Goal: Browse casually

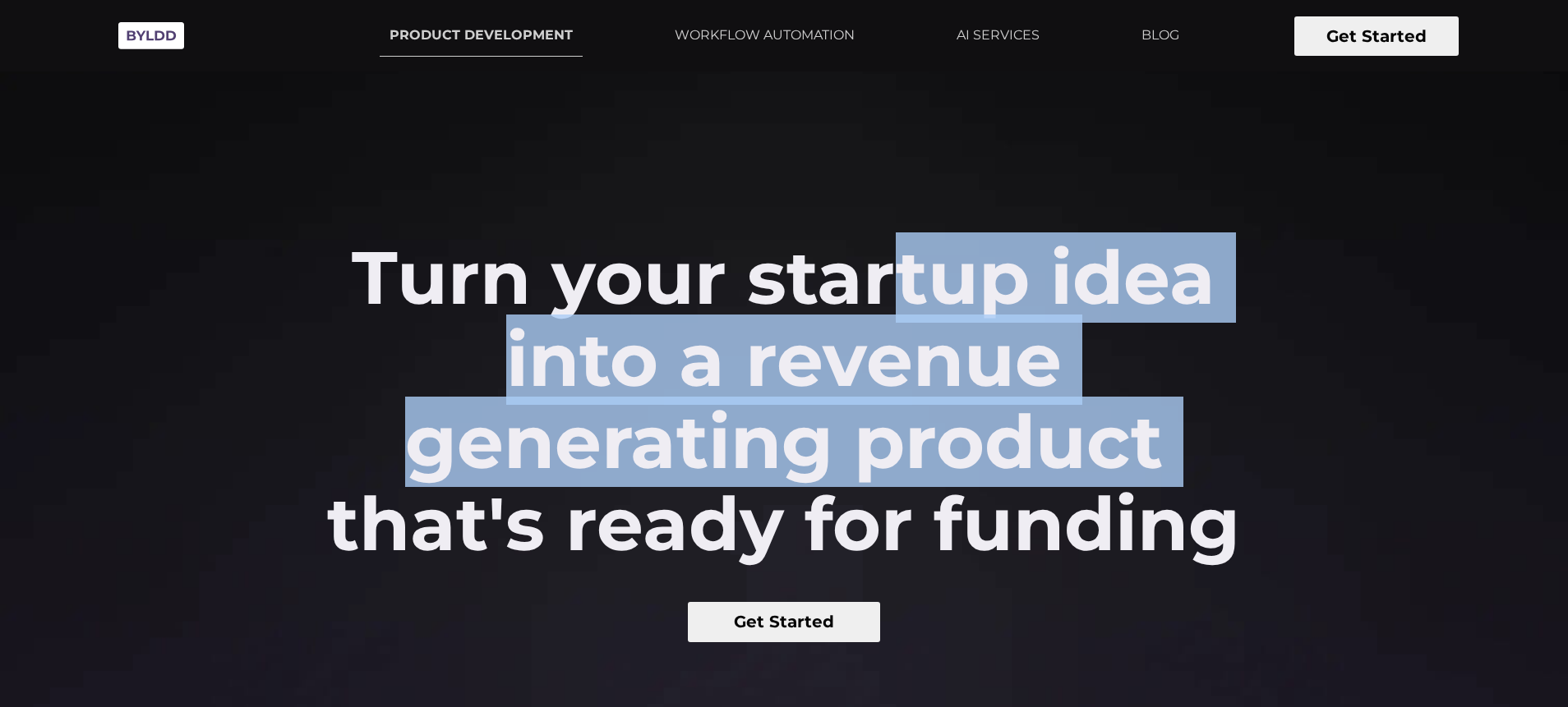
drag, startPoint x: 470, startPoint y: 252, endPoint x: 738, endPoint y: 462, distance: 340.5
click at [738, 462] on h2 "Turn your startup idea into a revenue generating product that's ready for fundi…" at bounding box center [784, 401] width 941 height 329
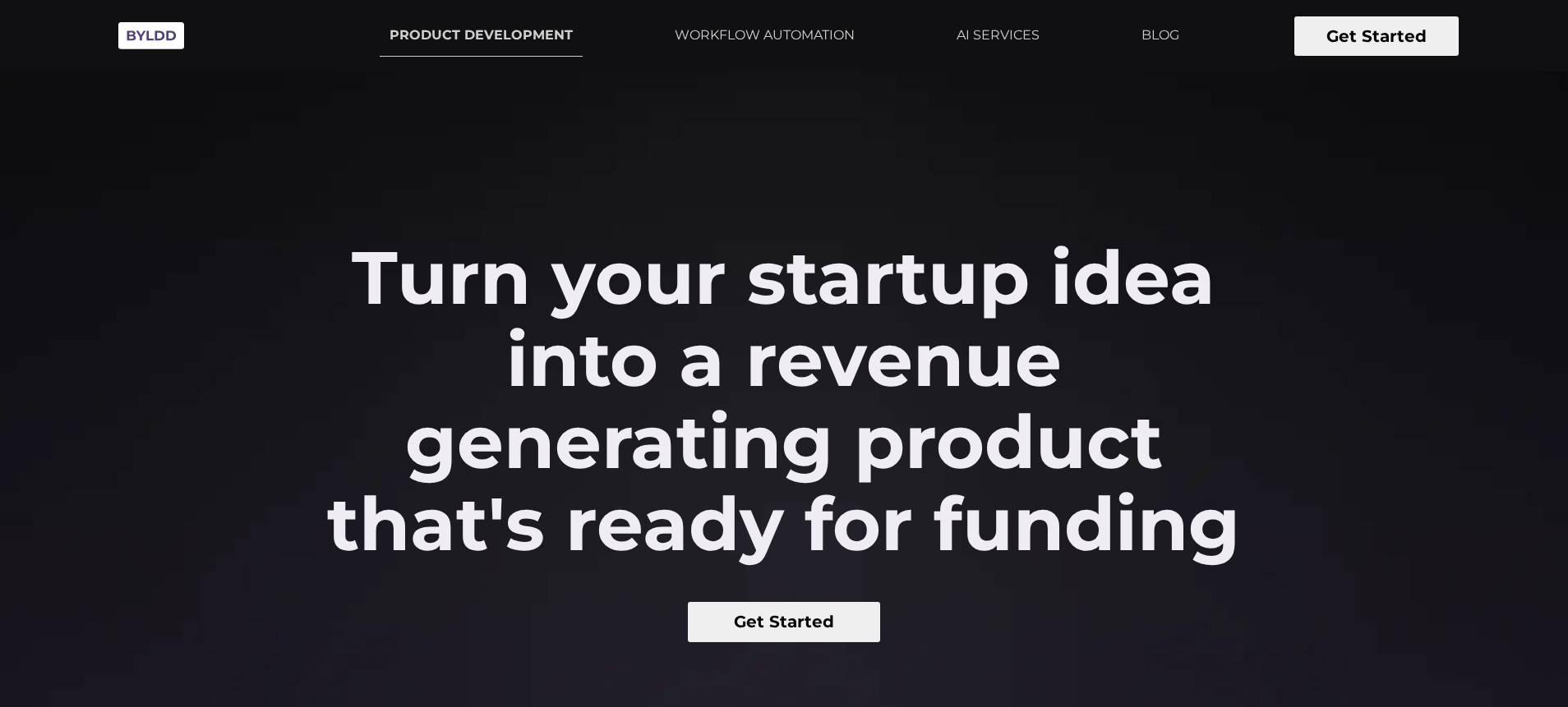
click at [706, 528] on h2 "Turn your startup idea into a revenue generating product that's ready for fundi…" at bounding box center [784, 401] width 941 height 329
click at [528, 500] on h2 "Turn your startup idea into a revenue generating product that's ready for fundi…" at bounding box center [784, 401] width 941 height 329
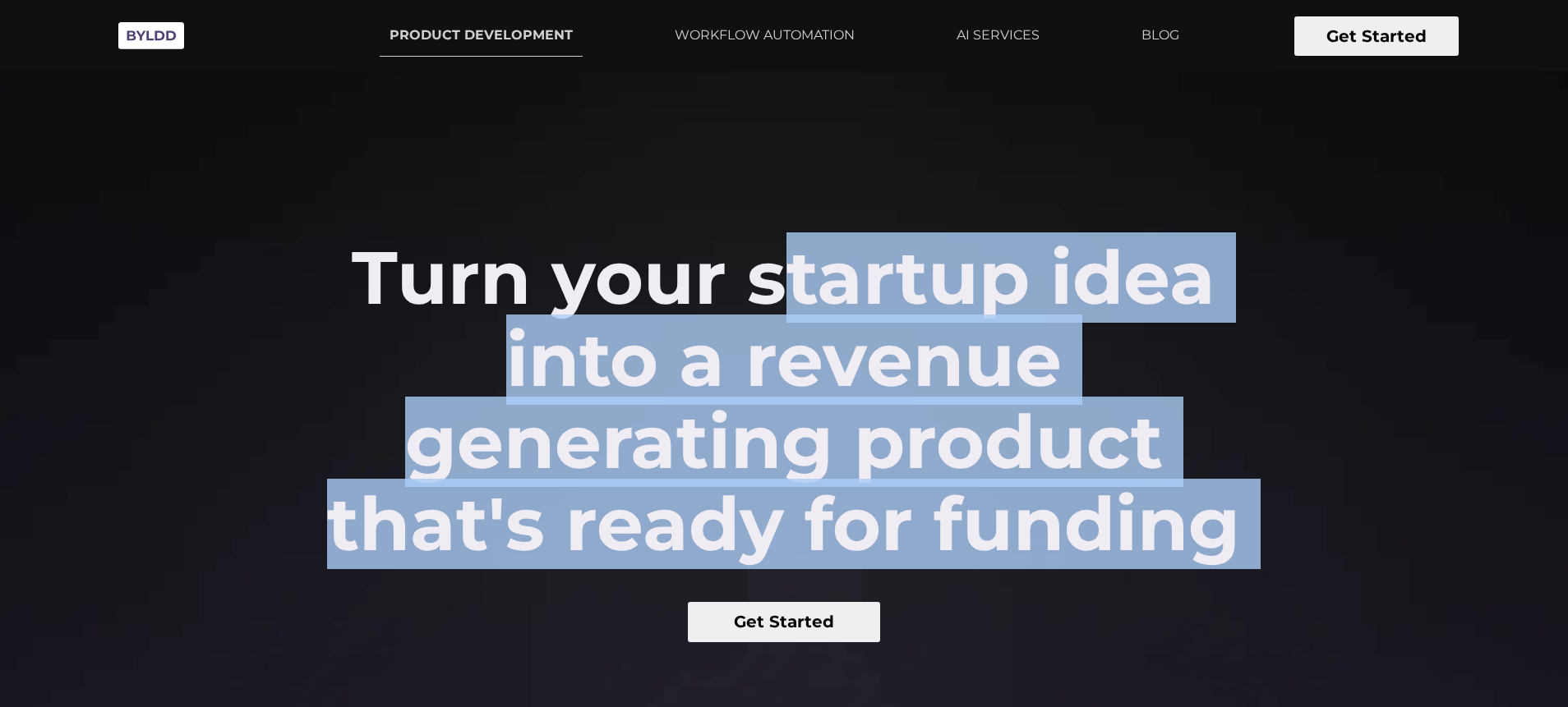
click at [528, 500] on h2 "Turn your startup idea into a revenue generating product that's ready for fundi…" at bounding box center [784, 401] width 941 height 329
click at [556, 461] on h2 "Turn your startup idea into a revenue generating product that's ready for fundi…" at bounding box center [784, 401] width 941 height 329
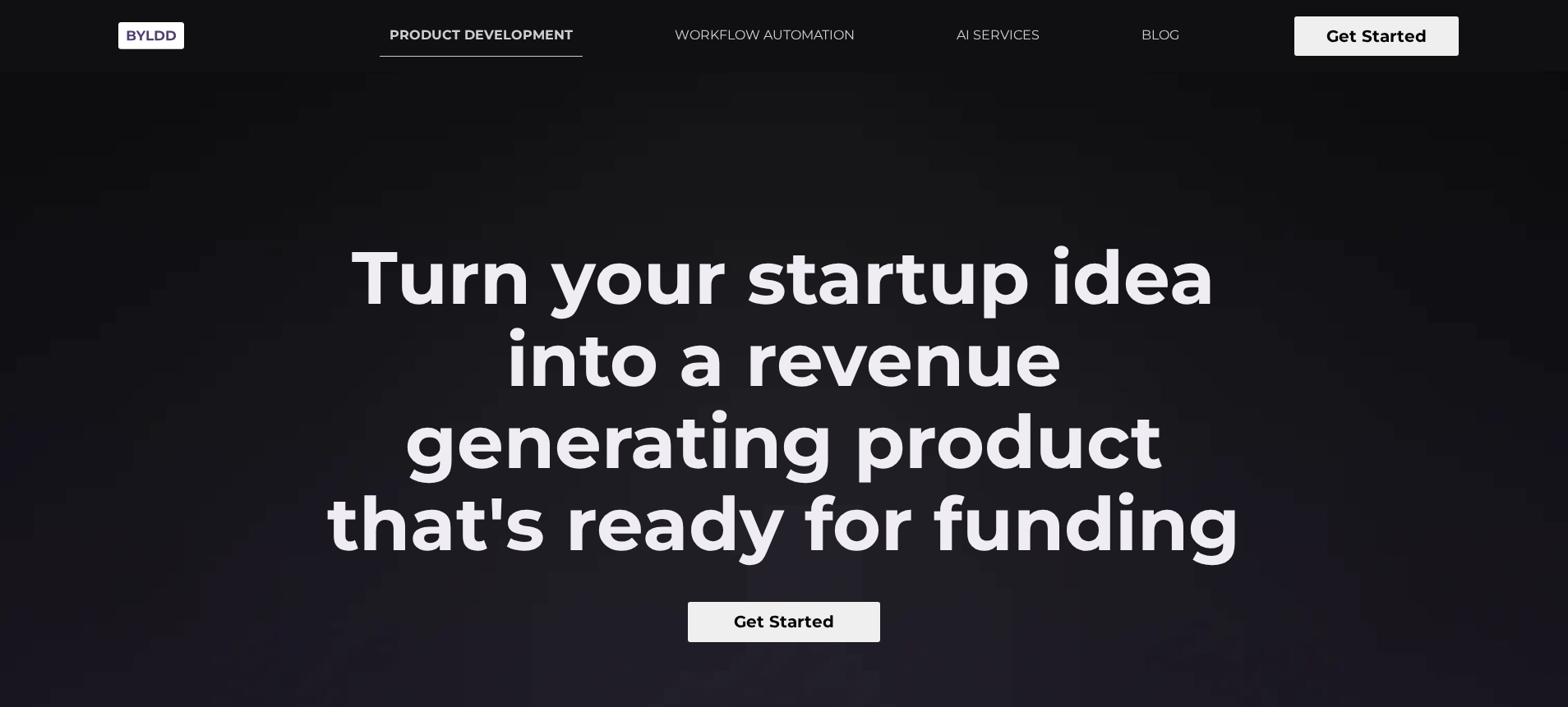
drag, startPoint x: 595, startPoint y: 438, endPoint x: 741, endPoint y: 439, distance: 146.0
click at [594, 438] on h2 "Turn your startup idea into a revenue generating product that's ready for fundi…" at bounding box center [784, 401] width 941 height 329
